Goal: Answer question/provide support: Answer question/provide support

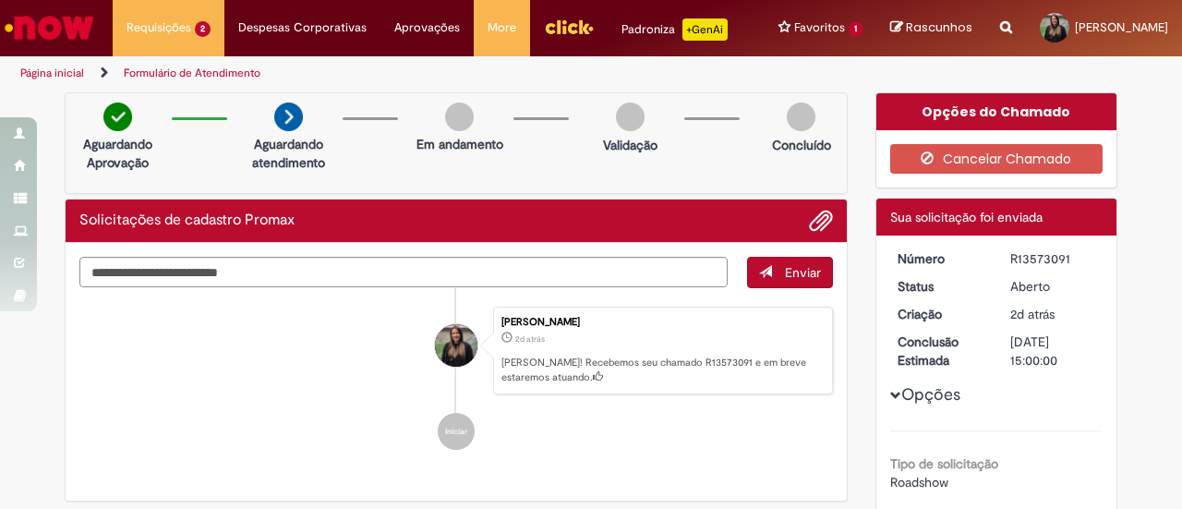
scroll to position [81, 0]
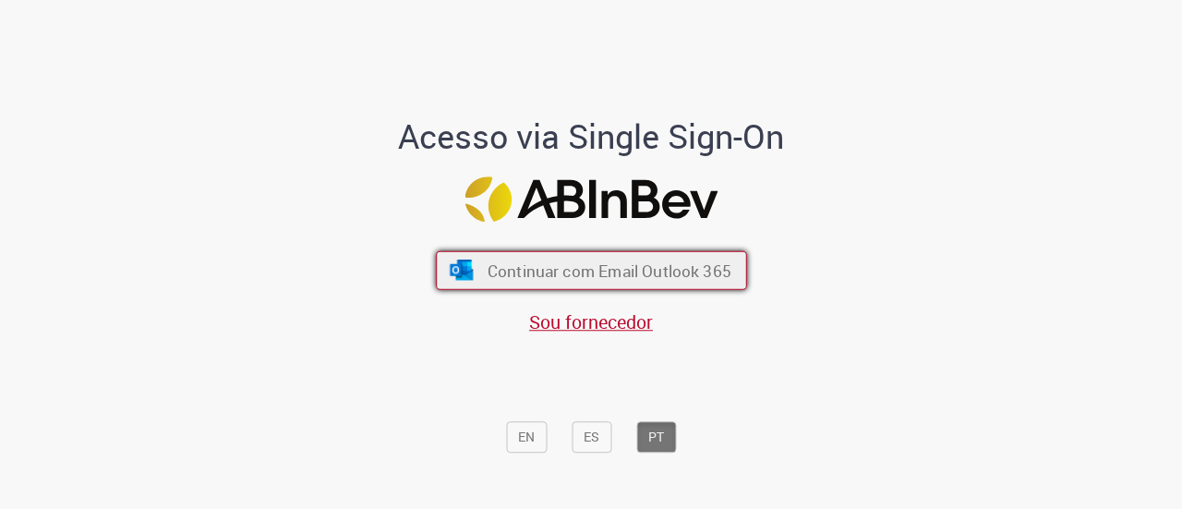
click at [620, 274] on span "Continuar com Email Outlook 365" at bounding box center [609, 269] width 244 height 21
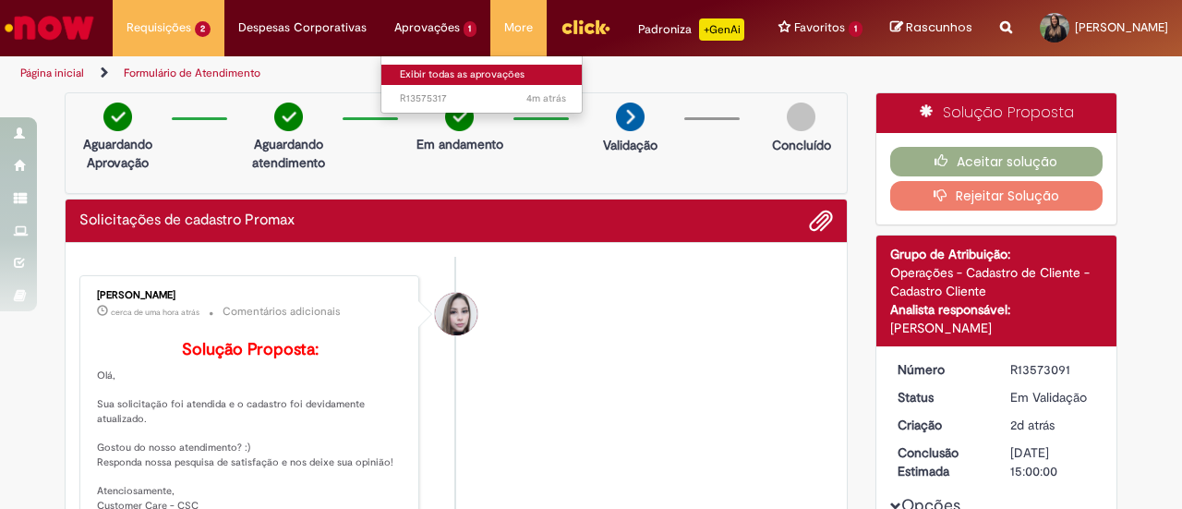
click at [421, 70] on link "Exibir todas as aprovações" at bounding box center [482, 75] width 203 height 20
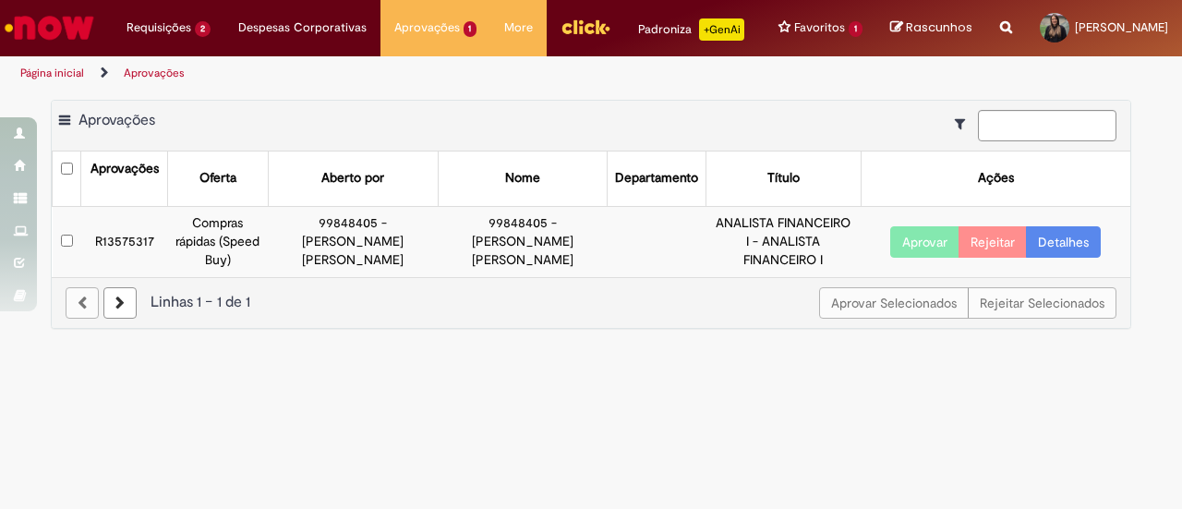
click at [898, 245] on button "Aprovar" at bounding box center [924, 241] width 69 height 31
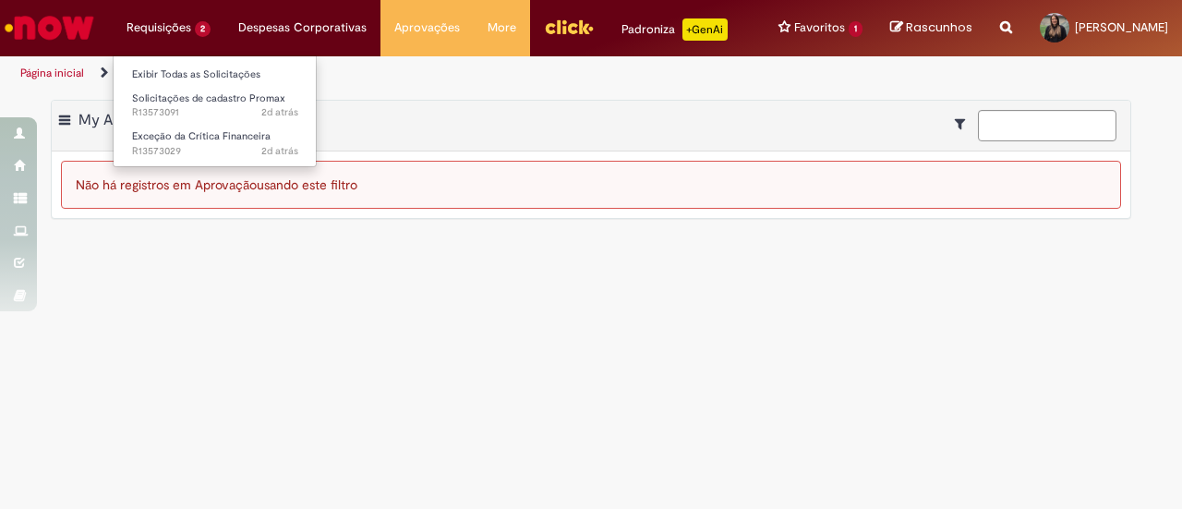
click at [155, 25] on li "Requisições 2 Exibir Todas as Solicitações Solicitações de cadastro Promax 2d a…" at bounding box center [169, 27] width 112 height 55
click at [121, 51] on li "Requisições 2 Exibir Todas as Solicitações Solicitações de cadastro Promax 2d a…" at bounding box center [169, 27] width 112 height 55
click at [140, 39] on li "Requisições 2 Exibir Todas as Solicitações Solicitações de cadastro Promax 2d a…" at bounding box center [169, 27] width 112 height 55
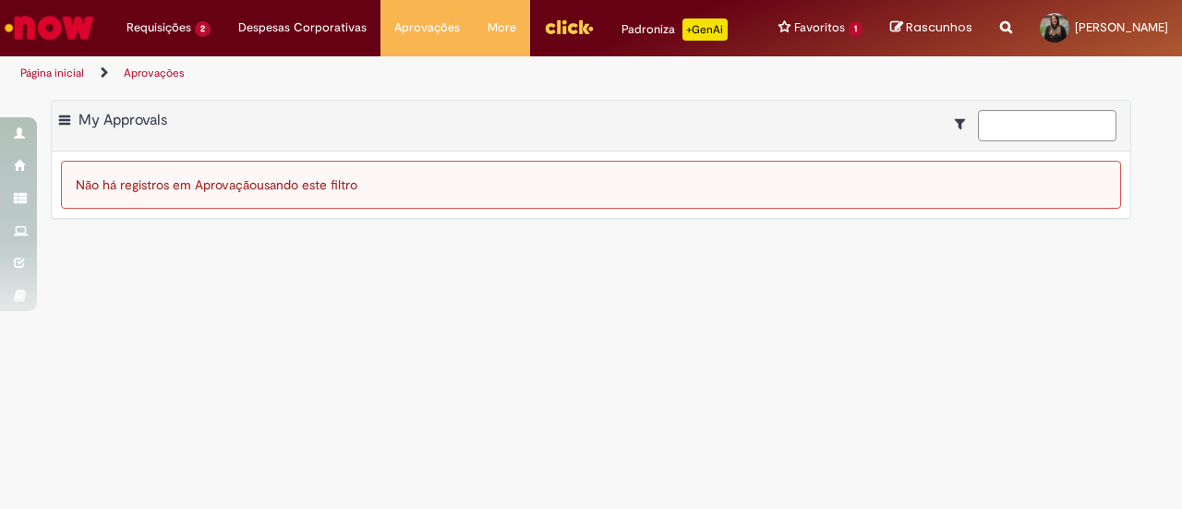
click at [22, 25] on img "Ir para a Homepage" at bounding box center [49, 27] width 95 height 37
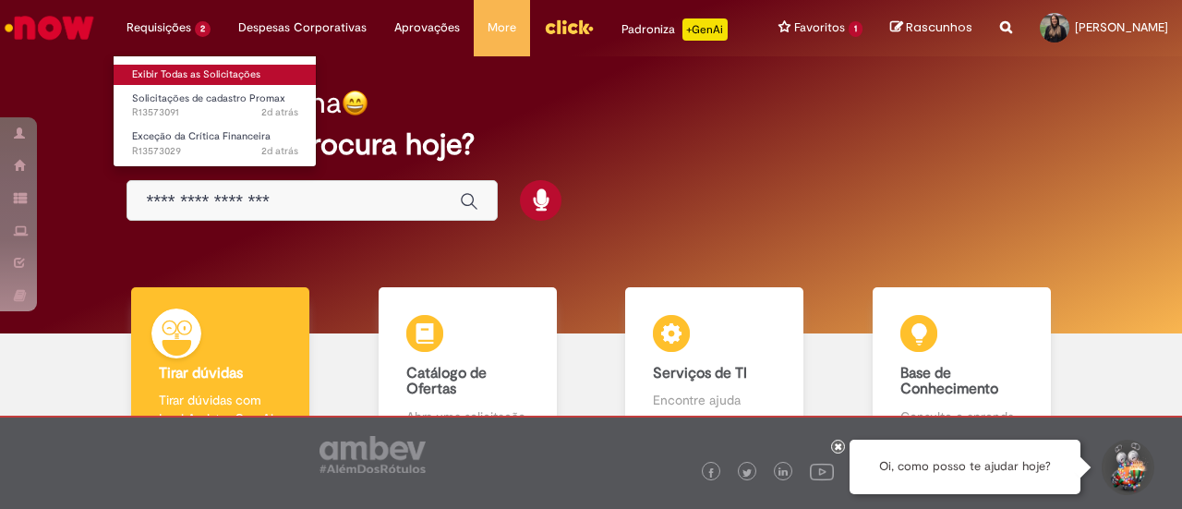
click at [156, 75] on link "Exibir Todas as Solicitações" at bounding box center [215, 75] width 203 height 20
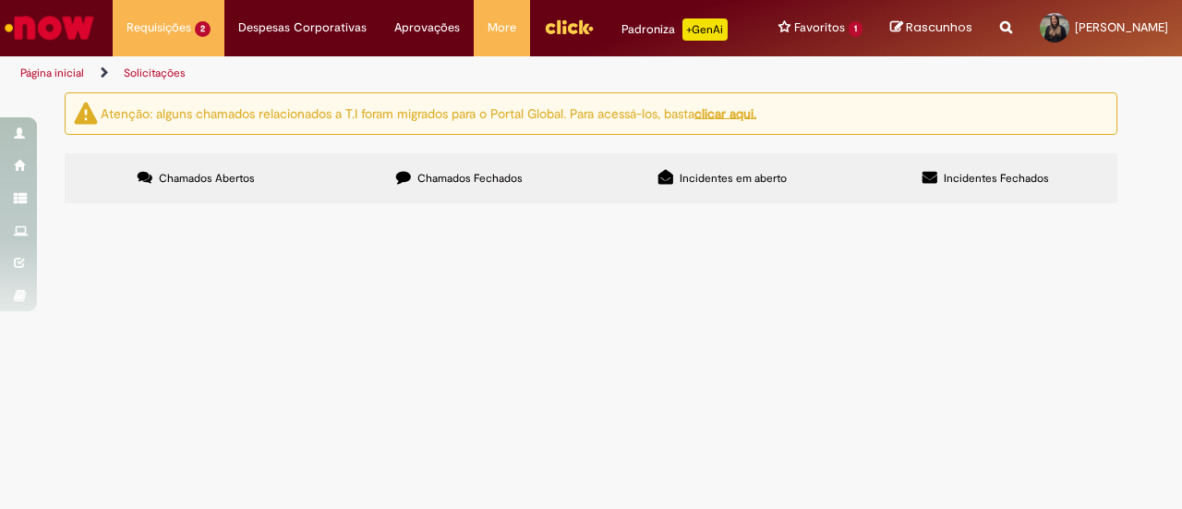
click at [0, 0] on td "boa tarde, por favor, alterar road do cliente" at bounding box center [0, 0] width 0 height 0
click at [0, 0] on span "boa tarde, por favor, alterar road do cliente" at bounding box center [0, 0] width 0 height 0
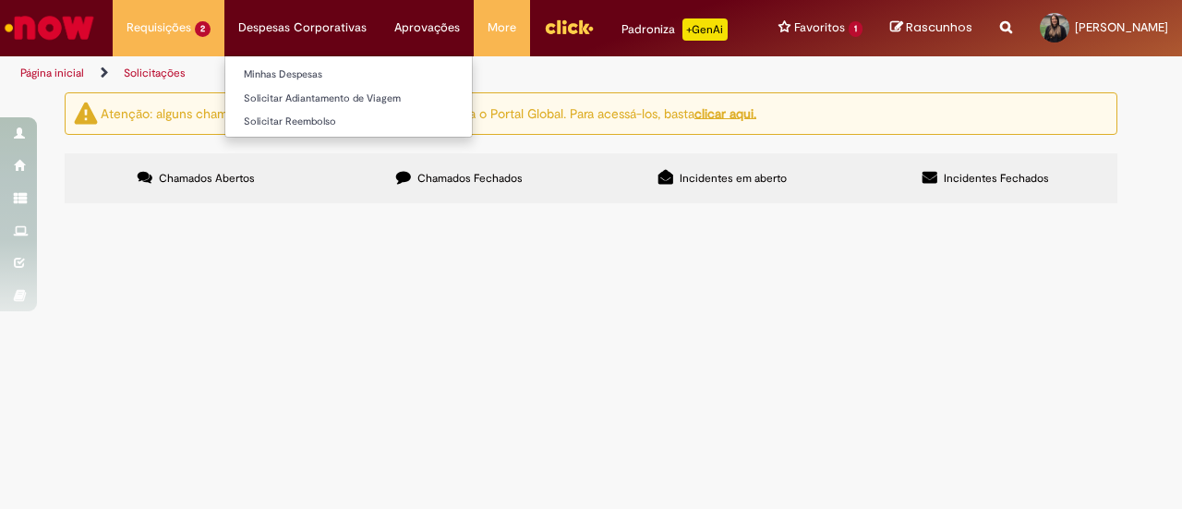
drag, startPoint x: 554, startPoint y: 344, endPoint x: 361, endPoint y: 64, distance: 340.6
click at [0, 0] on td "boa tarde, por favor, alterar road do cliente" at bounding box center [0, 0] width 0 height 0
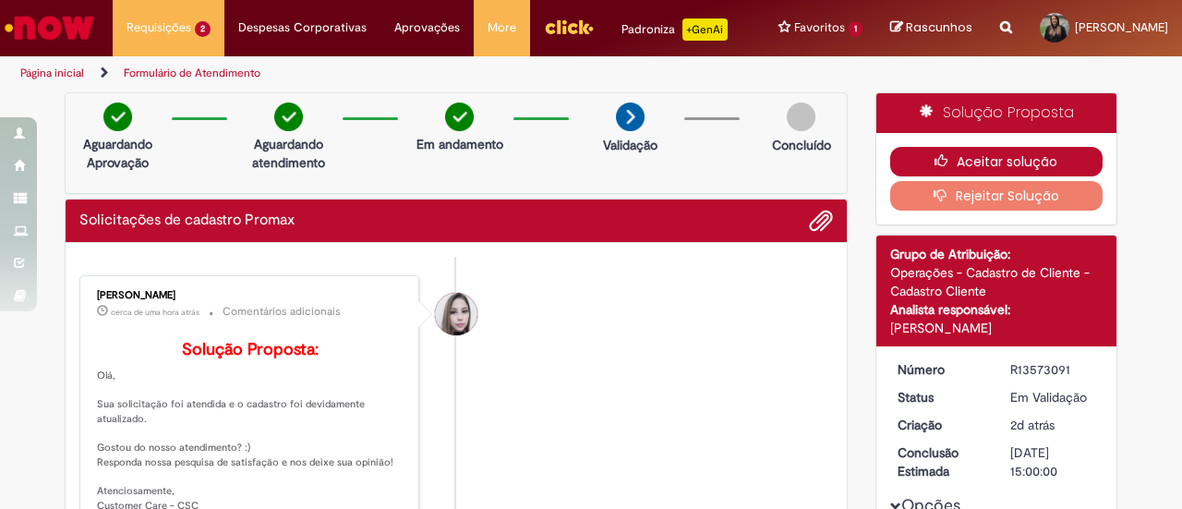
click at [979, 175] on button "Aceitar solução" at bounding box center [996, 162] width 213 height 30
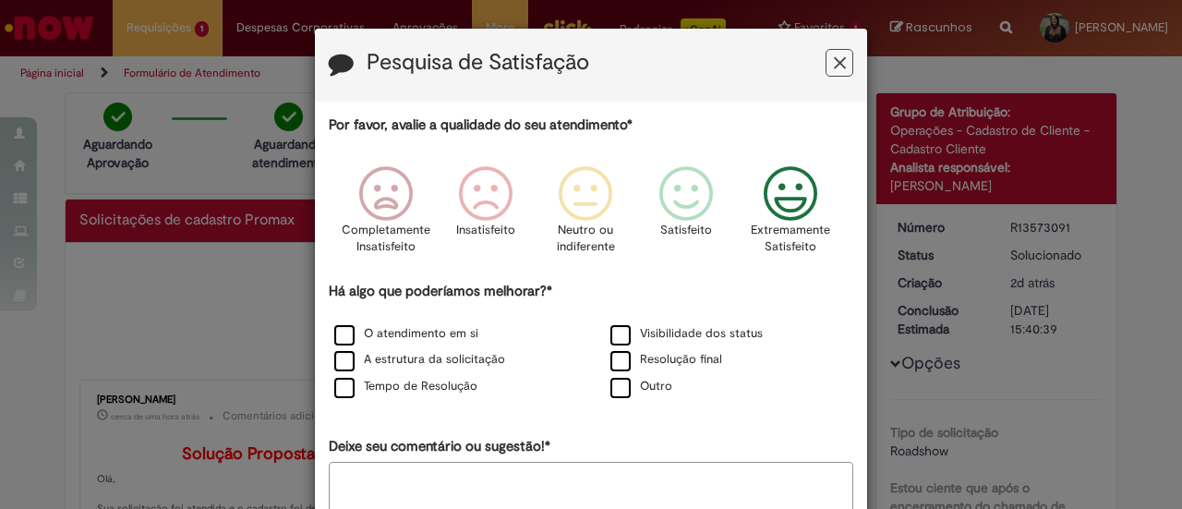
click at [789, 177] on icon "Feedback" at bounding box center [790, 193] width 69 height 55
drag, startPoint x: 442, startPoint y: 331, endPoint x: 456, endPoint y: 329, distance: 14.0
click at [442, 330] on label "O atendimento em si" at bounding box center [406, 334] width 144 height 18
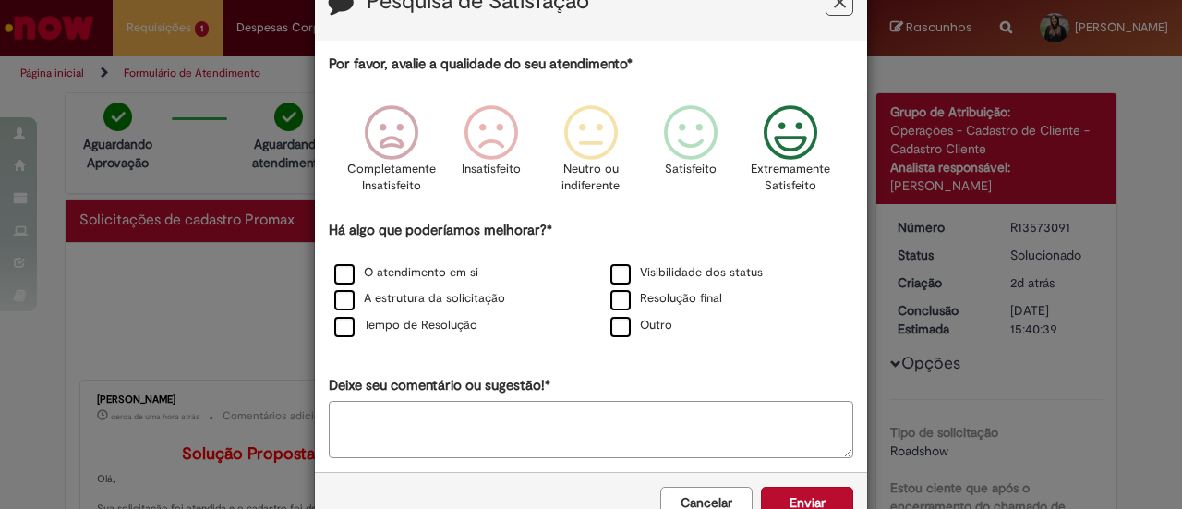
scroll to position [110, 0]
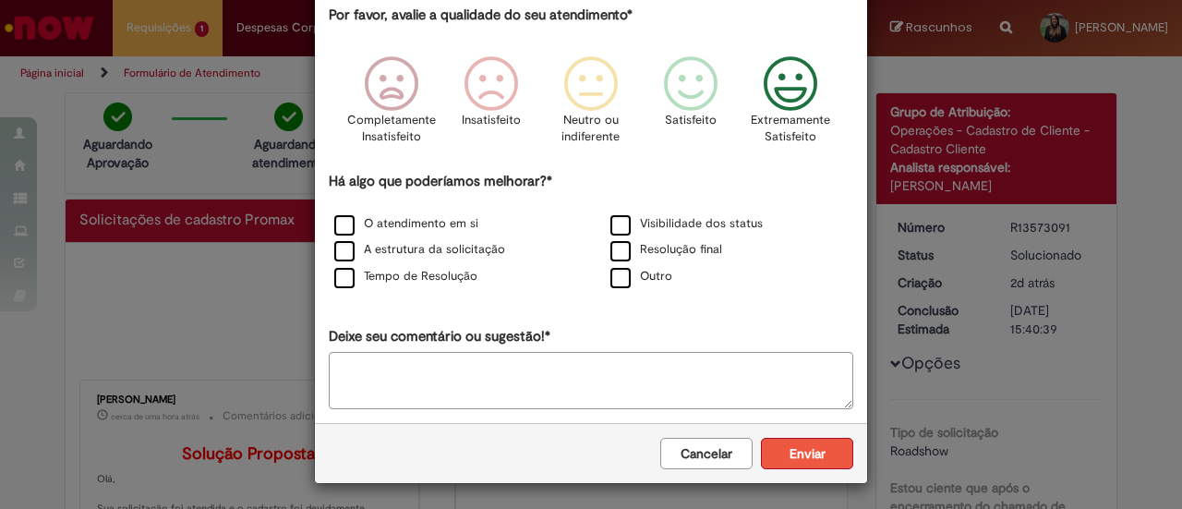
click at [822, 448] on button "Enviar" at bounding box center [807, 453] width 92 height 31
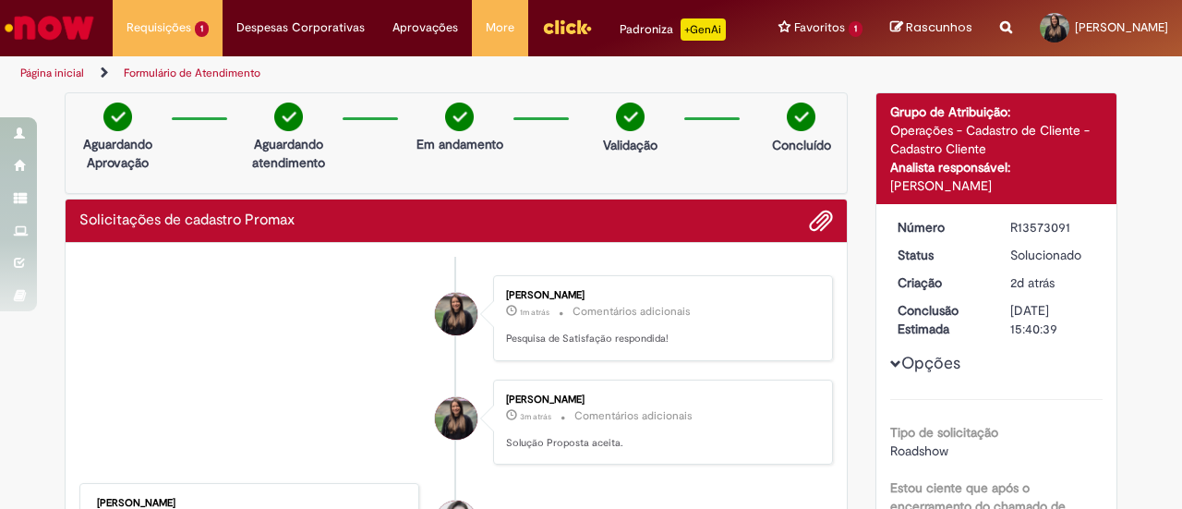
scroll to position [0, 0]
